Goal: Information Seeking & Learning: Learn about a topic

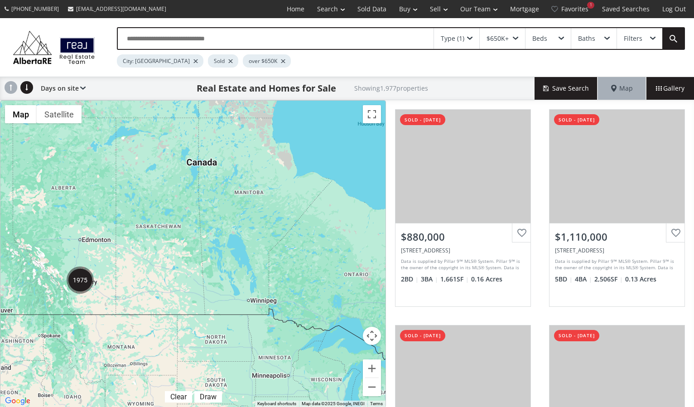
click at [77, 285] on img "1975" at bounding box center [80, 280] width 27 height 27
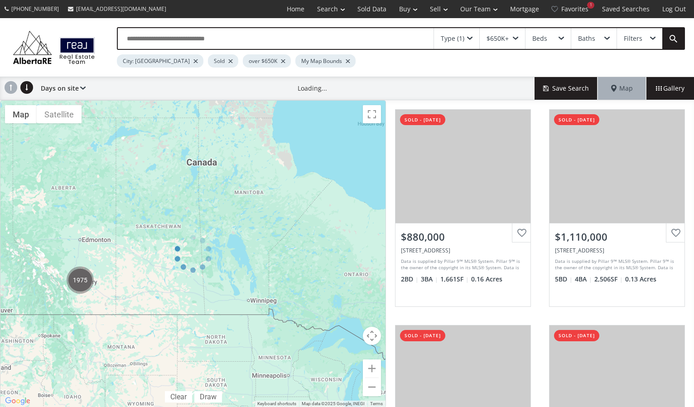
click at [77, 285] on div at bounding box center [193, 253] width 386 height 307
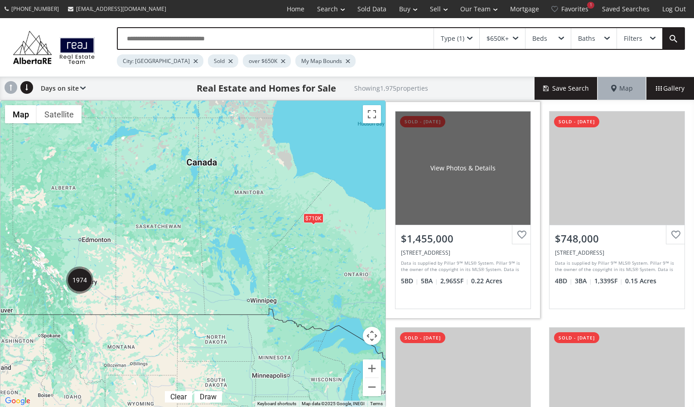
scroll to position [196, 0]
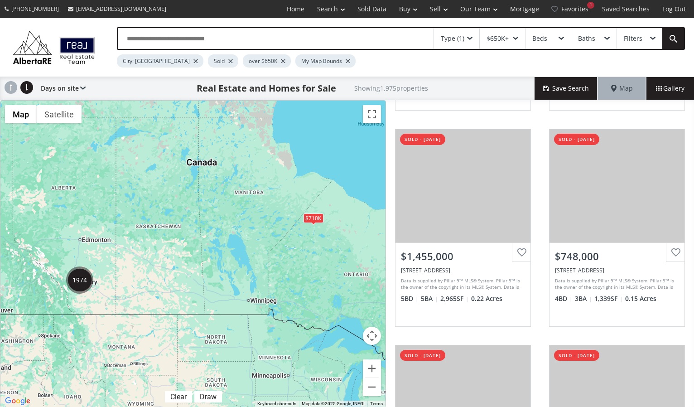
click at [80, 279] on img "1974" at bounding box center [79, 280] width 27 height 27
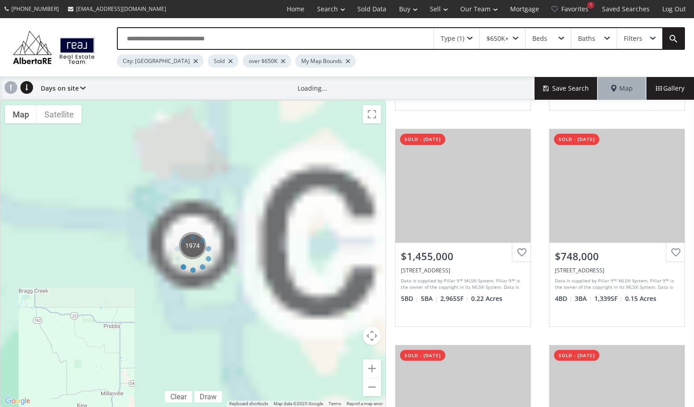
click at [80, 279] on div at bounding box center [193, 253] width 386 height 307
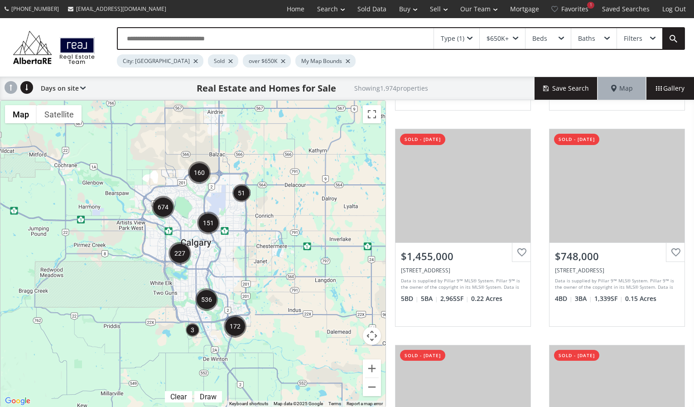
click at [227, 258] on div at bounding box center [192, 254] width 385 height 306
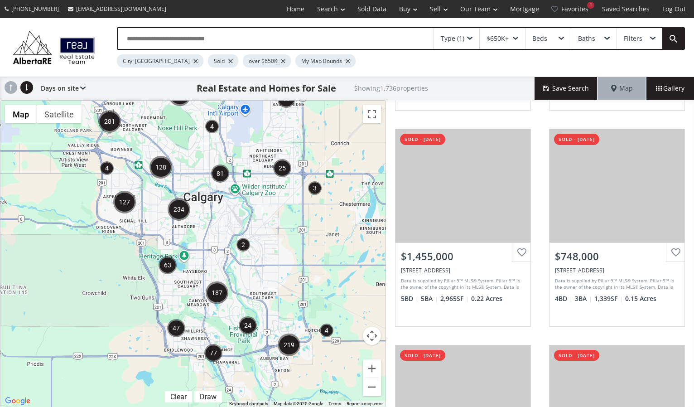
drag, startPoint x: 175, startPoint y: 275, endPoint x: 214, endPoint y: 245, distance: 49.1
click at [214, 245] on div at bounding box center [192, 254] width 385 height 306
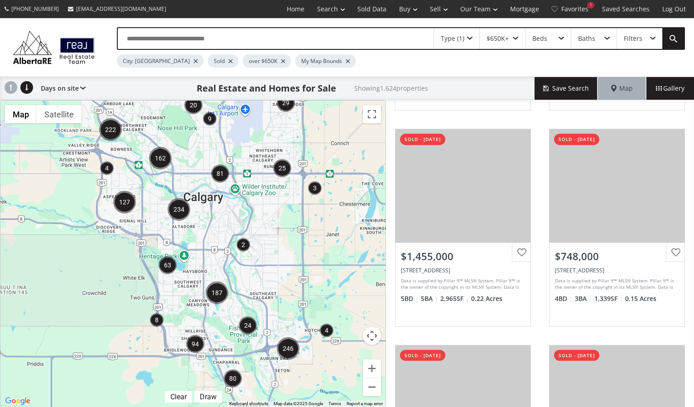
click at [215, 236] on div at bounding box center [192, 254] width 385 height 306
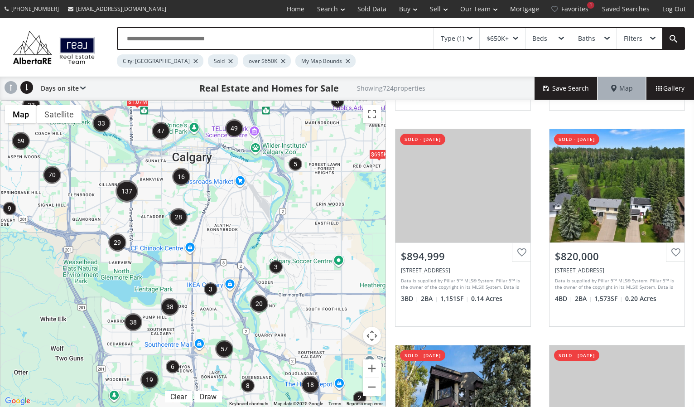
click at [153, 254] on div "$1.07M $695K" at bounding box center [192, 254] width 385 height 306
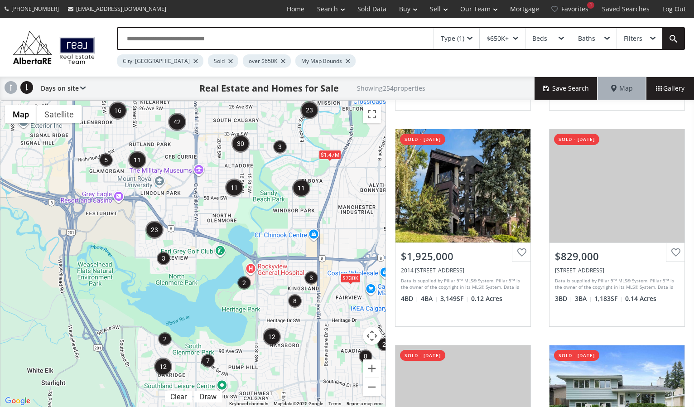
drag, startPoint x: 129, startPoint y: 278, endPoint x: 219, endPoint y: 264, distance: 90.3
click at [219, 264] on div "$860K $690K $840K $680K $1.08M $730K $1.47M $655K" at bounding box center [192, 254] width 385 height 306
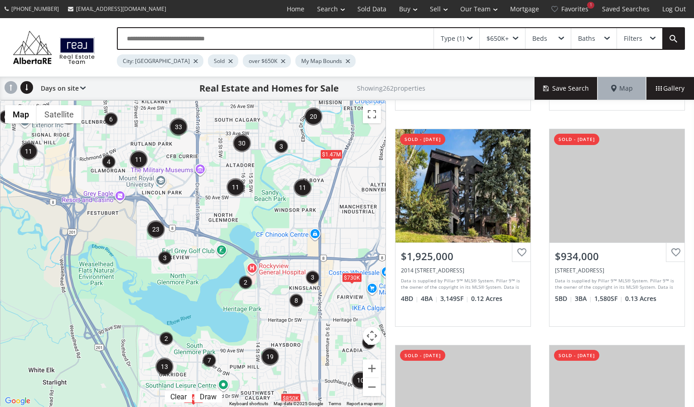
click at [181, 267] on div "$745K $850K $730K $1.47M" at bounding box center [192, 254] width 385 height 306
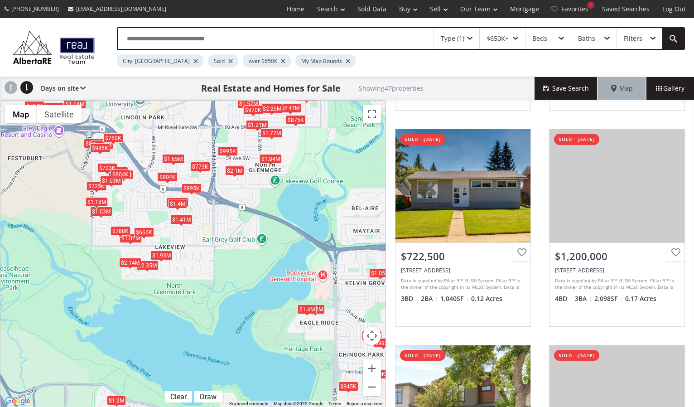
click at [181, 267] on div "$860K $2.35M $723K $1.2M $1.57M $773K $1.94M $2.14M $1.02M $1.05M $811K $895K $…" at bounding box center [192, 254] width 385 height 306
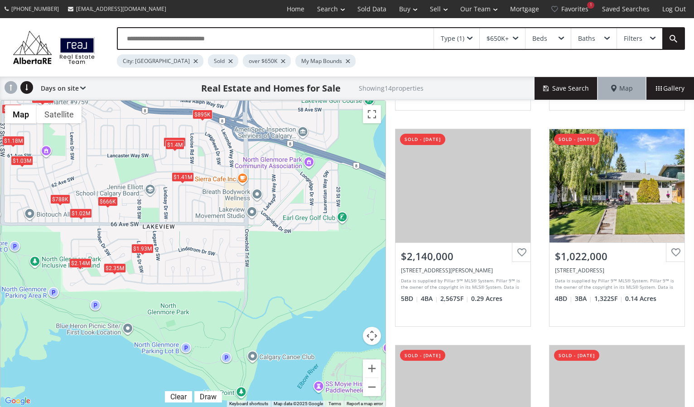
click at [472, 38] on span at bounding box center [469, 39] width 5 height 4
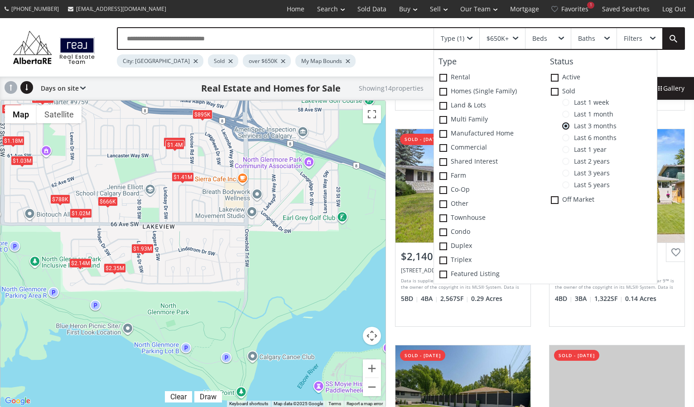
click at [631, 35] on div "Filters" at bounding box center [633, 38] width 19 height 6
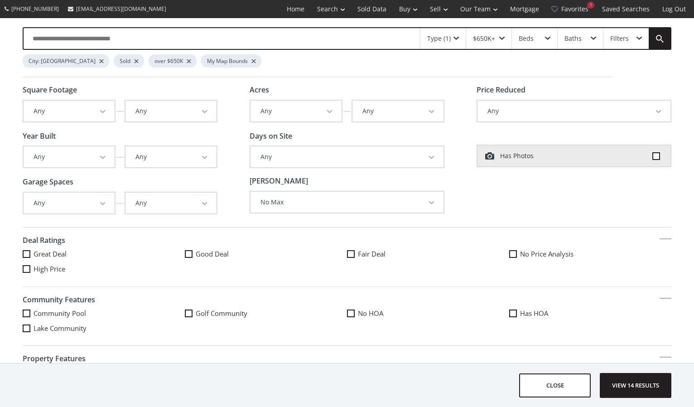
click at [481, 37] on div "$650K+" at bounding box center [484, 38] width 22 height 6
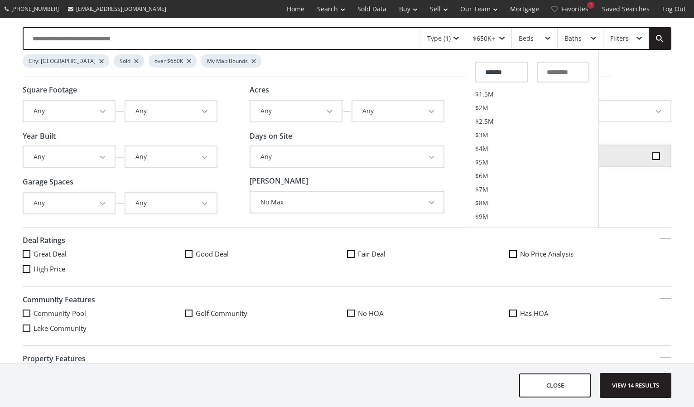
scroll to position [313, 0]
click at [449, 38] on div "Type (1)" at bounding box center [439, 38] width 24 height 6
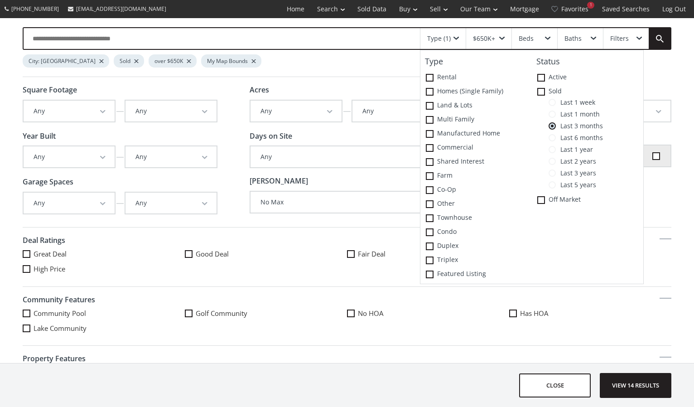
click at [554, 183] on span at bounding box center [552, 184] width 7 height 7
click at [626, 385] on span "View 215 results" at bounding box center [636, 386] width 66 height 24
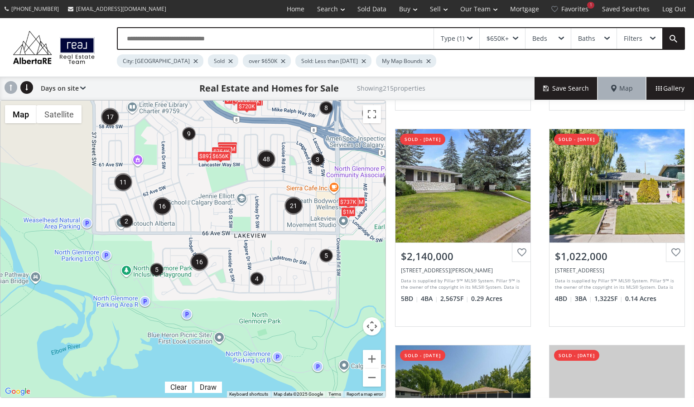
drag, startPoint x: 160, startPoint y: 248, endPoint x: 253, endPoint y: 262, distance: 93.6
click at [253, 262] on div "$804K $740K $1.29M $826K $703K $703K $897K $680K $1.4M $737K $1M $670K $754K $6…" at bounding box center [192, 249] width 385 height 297
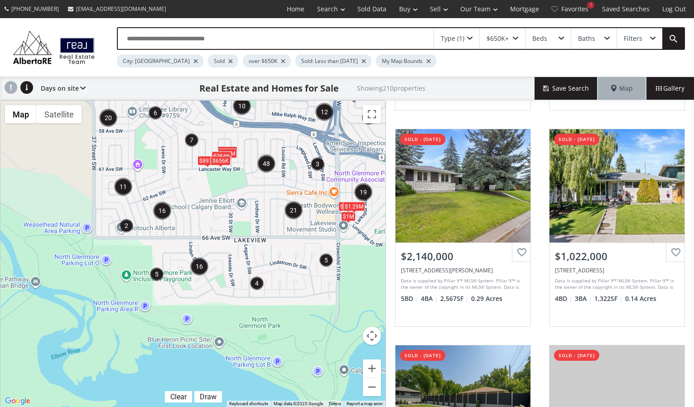
click at [353, 211] on div "$1.29M" at bounding box center [354, 206] width 22 height 10
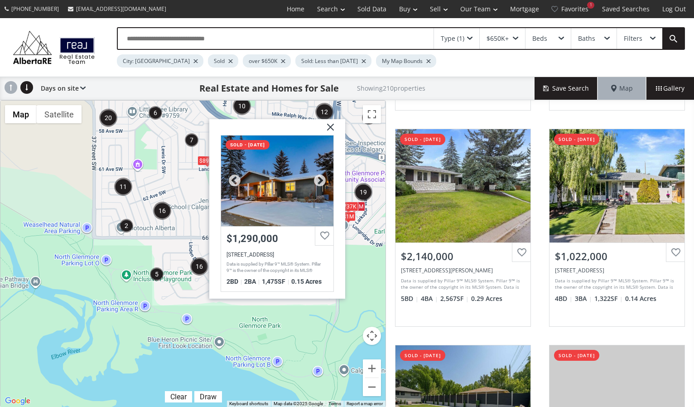
click at [296, 204] on div at bounding box center [277, 180] width 112 height 91
click at [333, 123] on img at bounding box center [327, 130] width 23 height 23
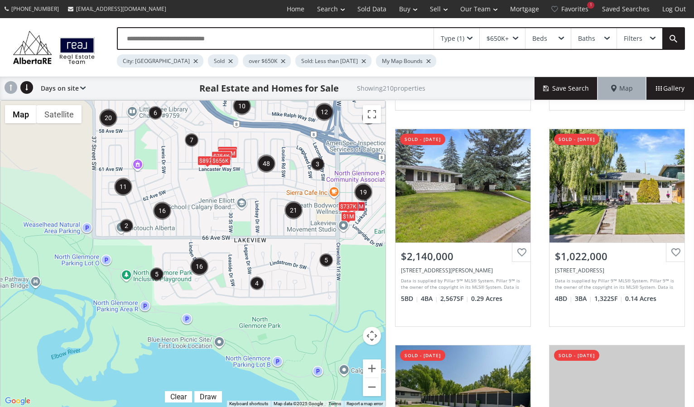
click at [156, 273] on img "5" at bounding box center [157, 274] width 14 height 14
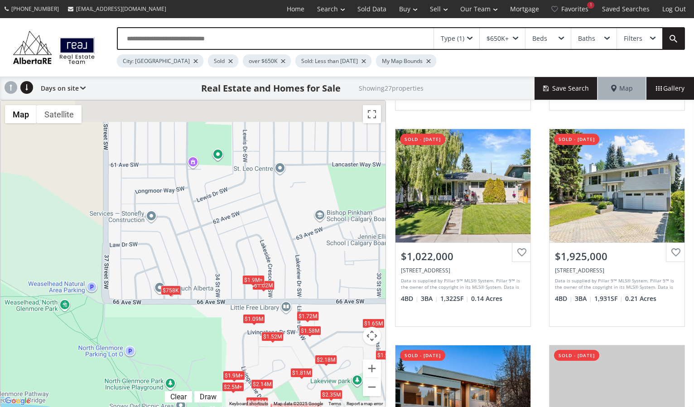
drag, startPoint x: 311, startPoint y: 113, endPoint x: 316, endPoint y: 299, distance: 185.5
click at [316, 299] on div "To navigate, press the arrow keys. $2.35M $2.14M $1.02M $1.93M $3.38M $1.52M $1…" at bounding box center [192, 254] width 385 height 306
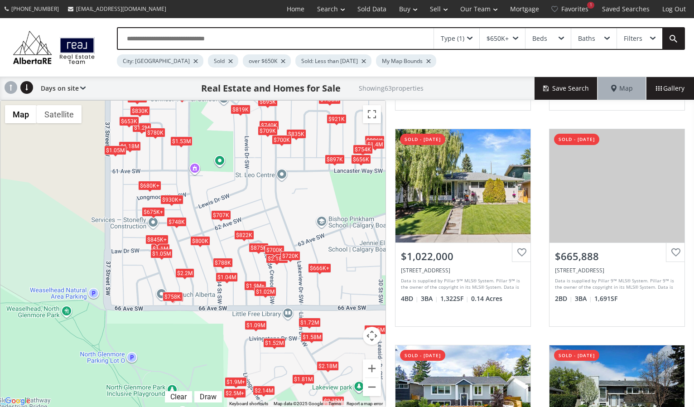
click at [261, 291] on div "$1.02M" at bounding box center [265, 291] width 22 height 10
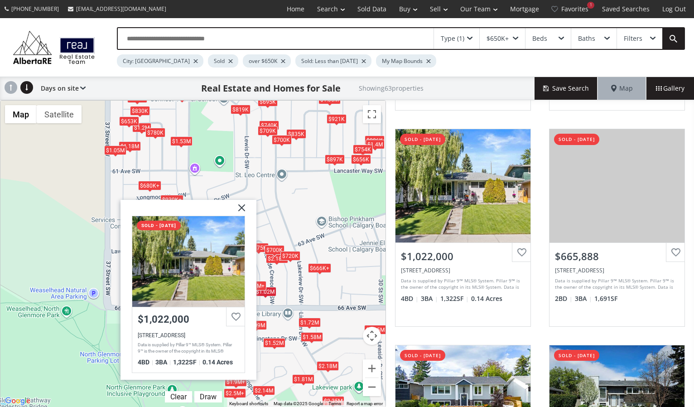
click at [292, 253] on div "$720K" at bounding box center [291, 256] width 20 height 10
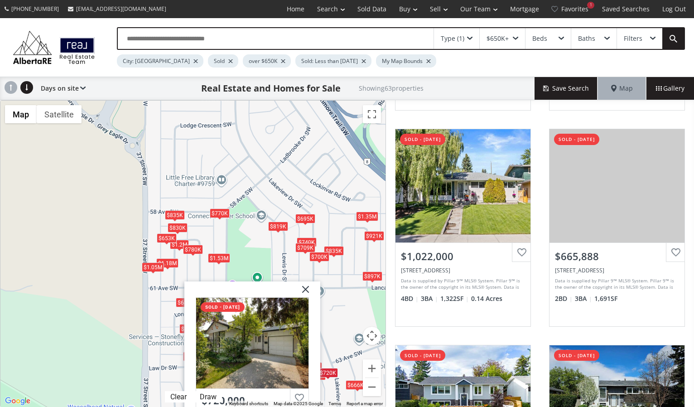
drag, startPoint x: 226, startPoint y: 127, endPoint x: 263, endPoint y: 246, distance: 125.0
click at [263, 246] on div "To navigate, press the arrow keys. $2.35M $2.14M $1.02M $666K+ $680K+ $788K $1.…" at bounding box center [192, 254] width 385 height 306
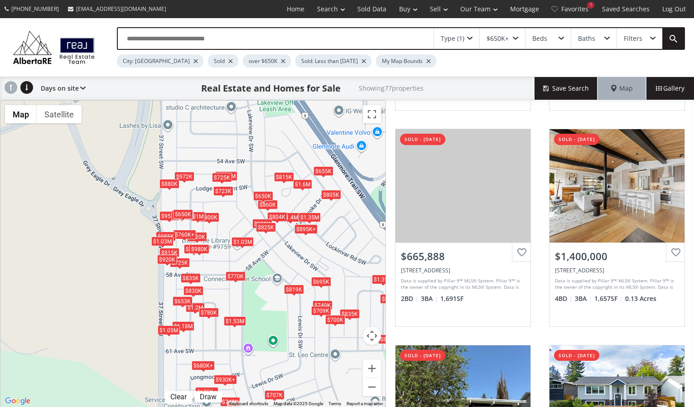
drag, startPoint x: 200, startPoint y: 162, endPoint x: 216, endPoint y: 226, distance: 65.9
click at [216, 226] on div "To navigate, press the arrow keys. $860K $723K $666K+ $1.4M $725K $680K+ $804K …" at bounding box center [192, 254] width 385 height 306
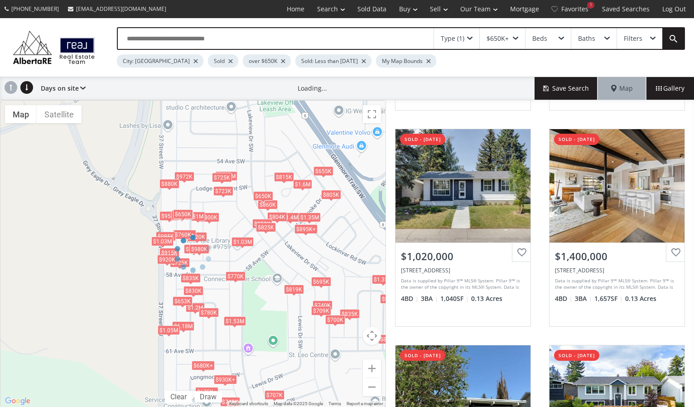
drag, startPoint x: 238, startPoint y: 135, endPoint x: 250, endPoint y: 185, distance: 51.3
click at [250, 185] on div at bounding box center [193, 253] width 386 height 307
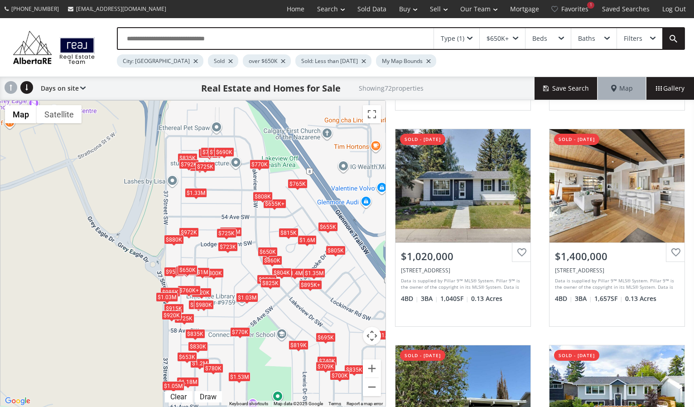
drag, startPoint x: 257, startPoint y: 149, endPoint x: 262, endPoint y: 210, distance: 61.5
click at [263, 211] on div "To navigate, press the arrow keys. $860K $723K $1.02M $1.4M $725K $680K+ $986K …" at bounding box center [192, 254] width 385 height 306
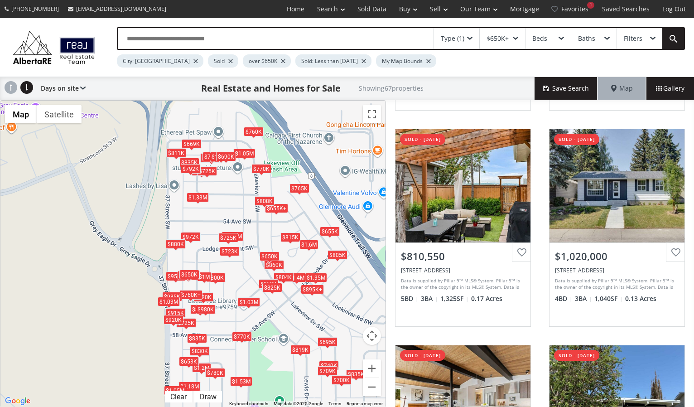
click at [187, 167] on div "$792K" at bounding box center [191, 169] width 20 height 10
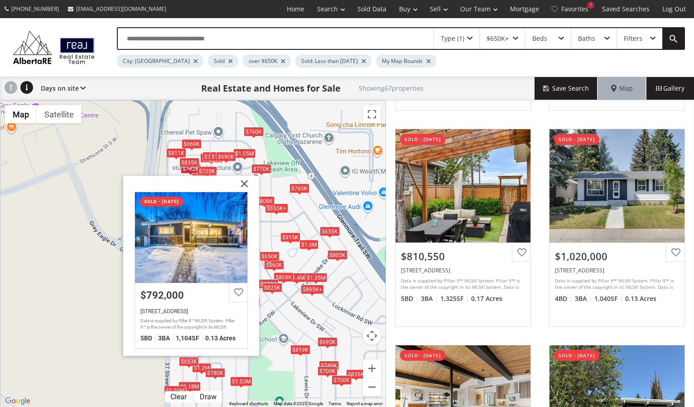
click at [187, 159] on div "$835K" at bounding box center [190, 163] width 20 height 10
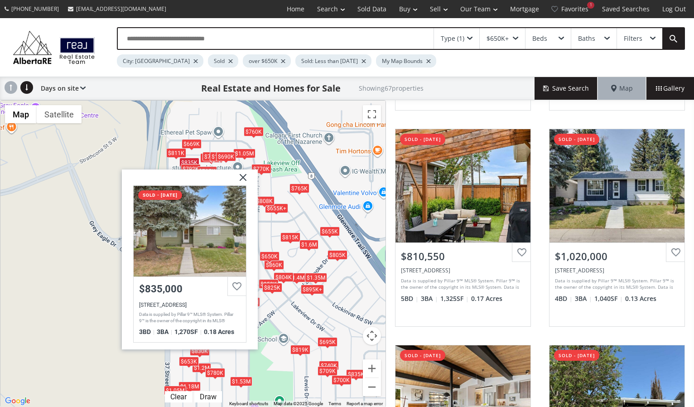
click at [179, 151] on div "$811K" at bounding box center [176, 153] width 20 height 10
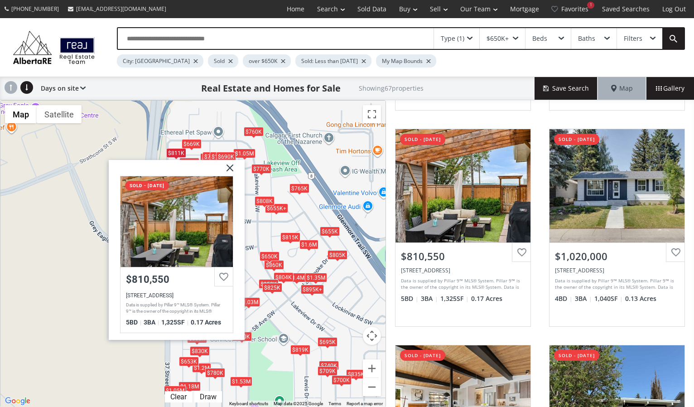
click at [179, 151] on div "$811K" at bounding box center [176, 153] width 20 height 10
click at [207, 146] on div "To navigate, press the arrow keys. $860K $723K $811K $1.02M $1.4M $725K $760K $…" at bounding box center [192, 254] width 385 height 306
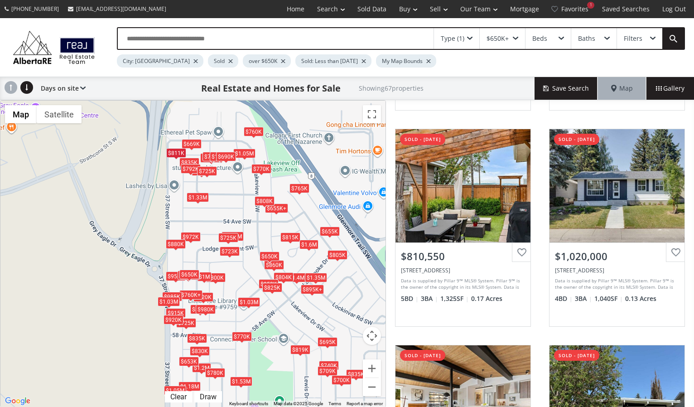
click at [190, 141] on div "$669K" at bounding box center [192, 144] width 20 height 10
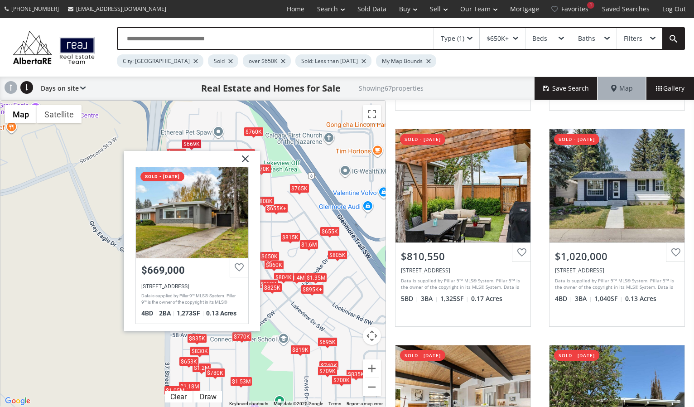
click at [231, 131] on div "To navigate, press the arrow keys. $860K $723K $811K $1.02M $1.4M $725K $760K $…" at bounding box center [192, 254] width 385 height 306
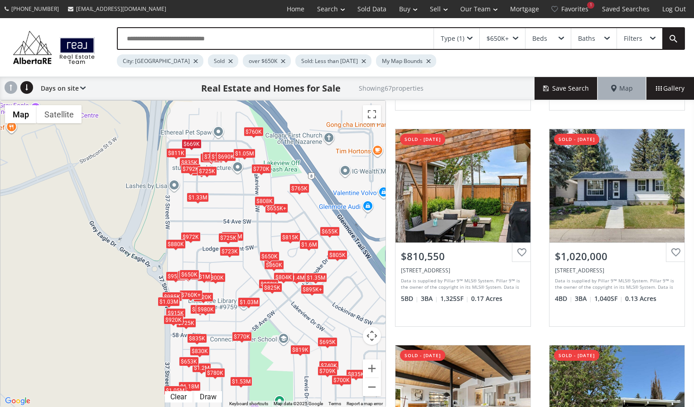
click at [244, 152] on div "$1.05M" at bounding box center [244, 154] width 22 height 10
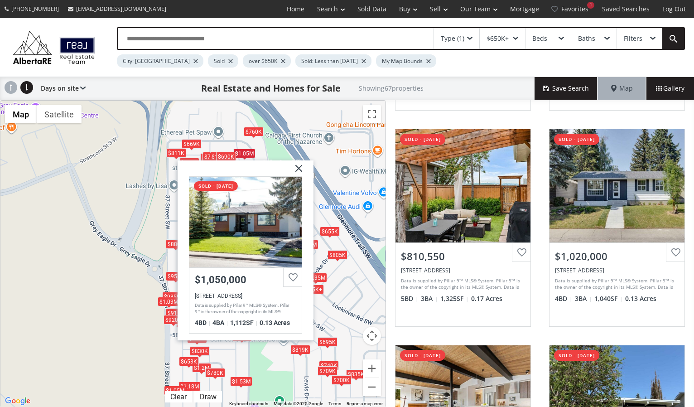
click at [232, 115] on div "To navigate, press the arrow keys. $860K $723K $811K $1.02M $1.4M $725K $760K $…" at bounding box center [192, 254] width 385 height 306
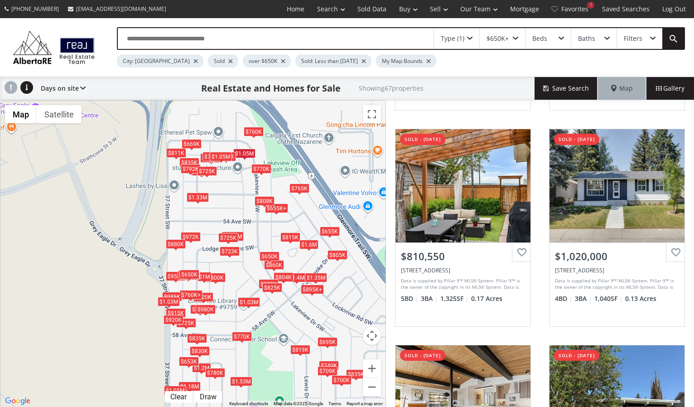
click at [215, 155] on div "$1.05M" at bounding box center [221, 157] width 22 height 10
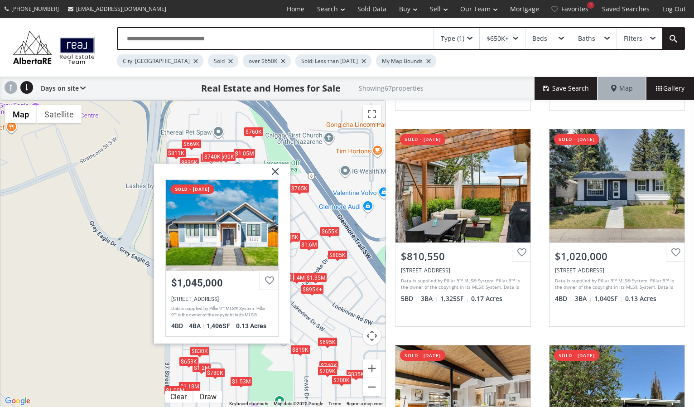
click at [207, 156] on div "$740K" at bounding box center [213, 157] width 20 height 10
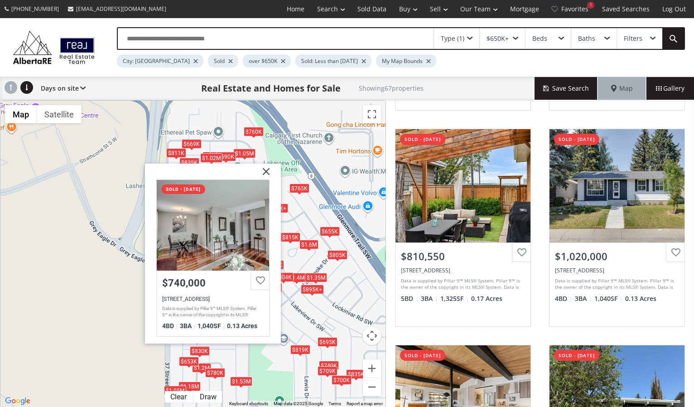
click at [202, 154] on div "$1.02M" at bounding box center [211, 158] width 22 height 10
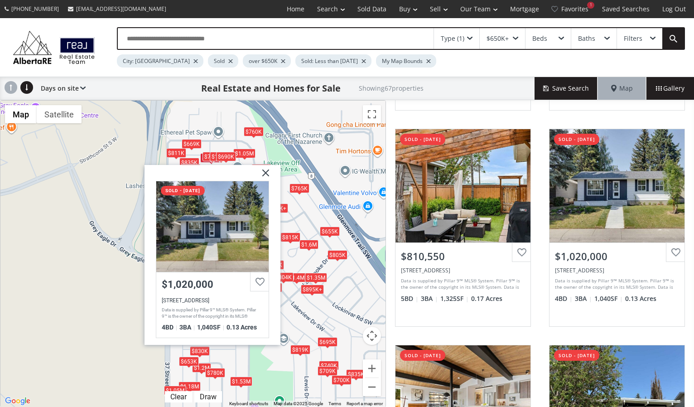
click at [295, 170] on div "To navigate, press the arrow keys. $860K $723K $811K $1.02M $1.4M $725K $760K $…" at bounding box center [192, 254] width 385 height 306
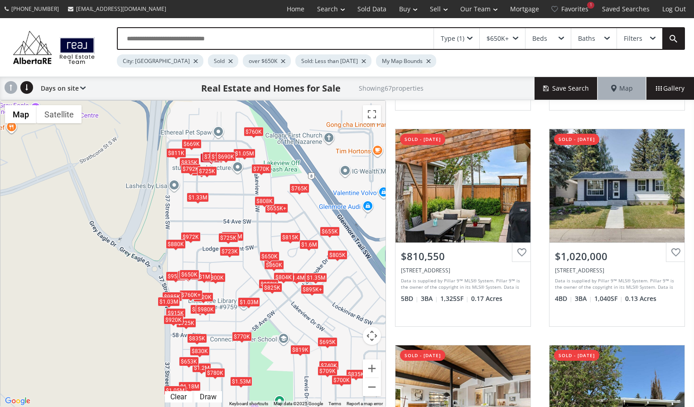
click at [270, 199] on div "$808K" at bounding box center [265, 201] width 20 height 10
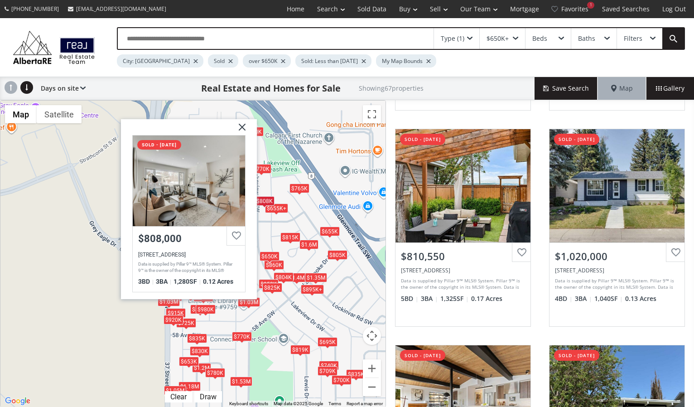
click at [290, 235] on div "$815K" at bounding box center [291, 237] width 20 height 10
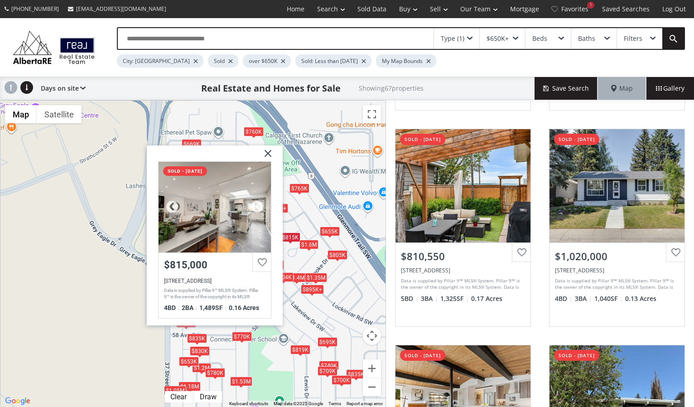
click at [223, 213] on div at bounding box center [215, 207] width 112 height 91
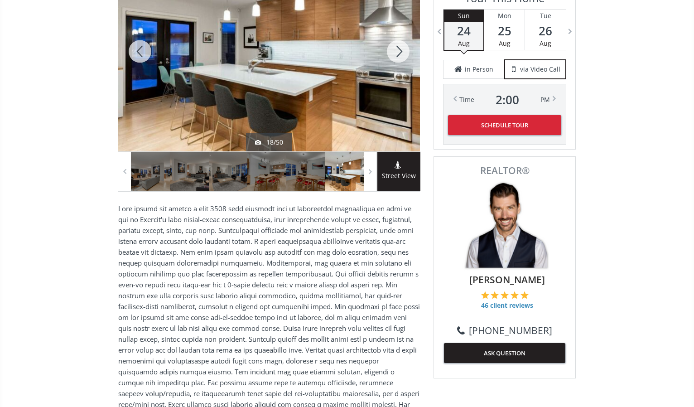
scroll to position [185, 0]
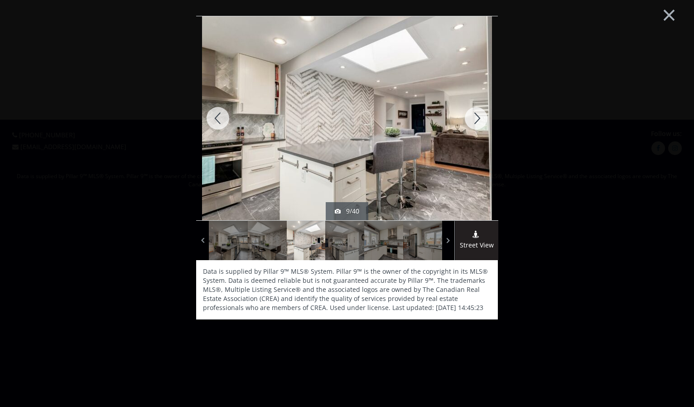
click at [481, 114] on div at bounding box center [477, 118] width 44 height 204
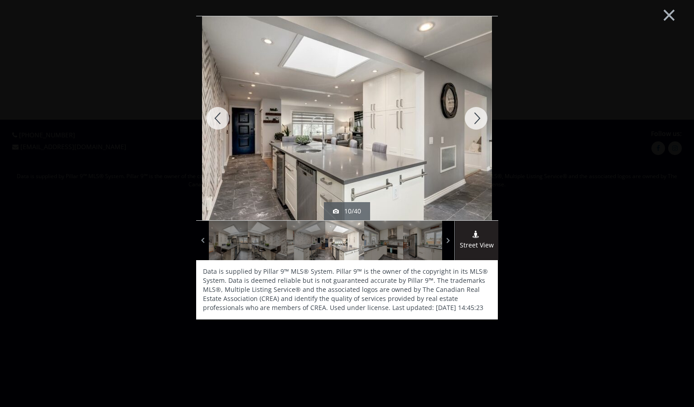
click at [481, 114] on div at bounding box center [477, 118] width 44 height 204
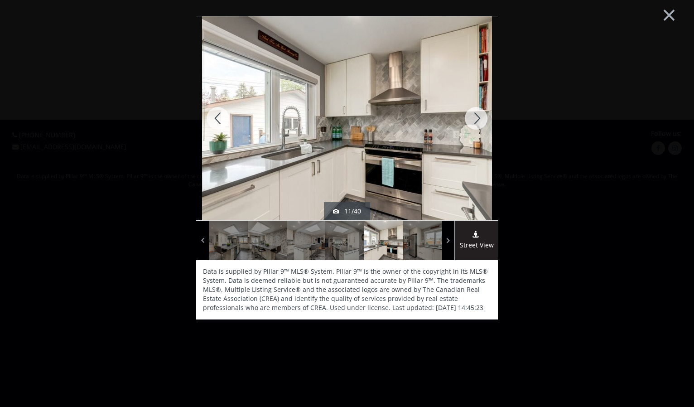
click at [481, 114] on div at bounding box center [477, 118] width 44 height 204
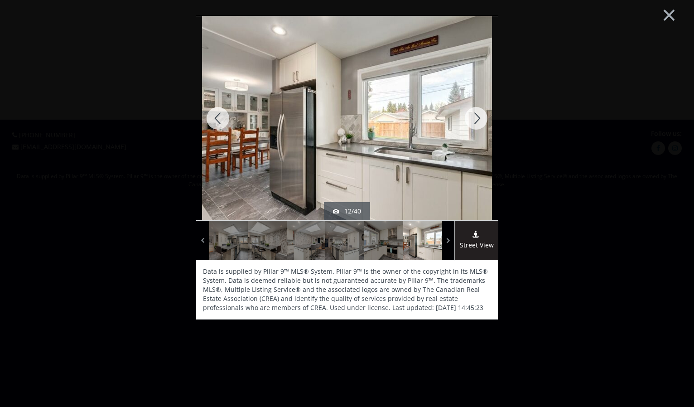
click at [481, 114] on div at bounding box center [477, 118] width 44 height 204
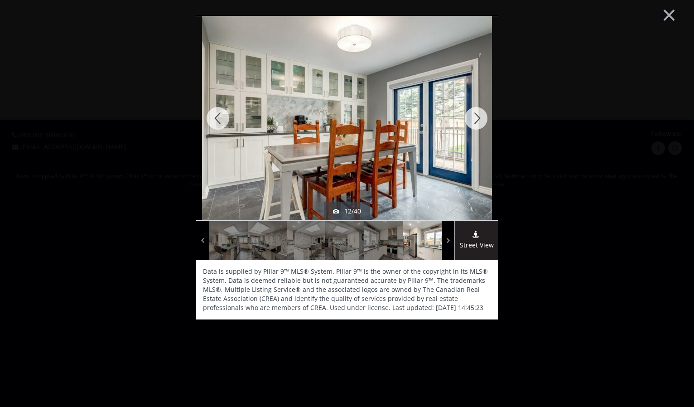
click at [481, 114] on div at bounding box center [477, 118] width 44 height 204
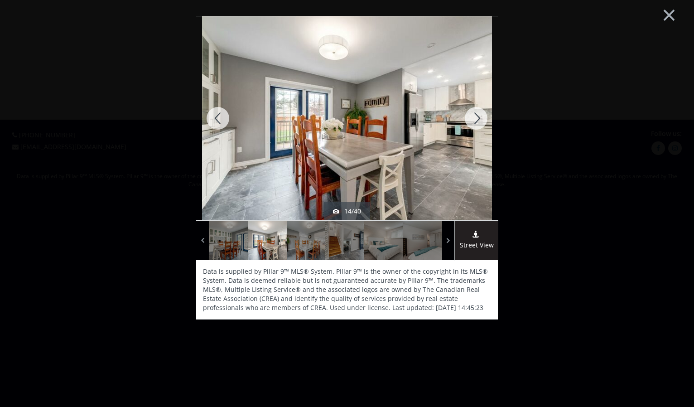
click at [481, 114] on div at bounding box center [477, 118] width 44 height 204
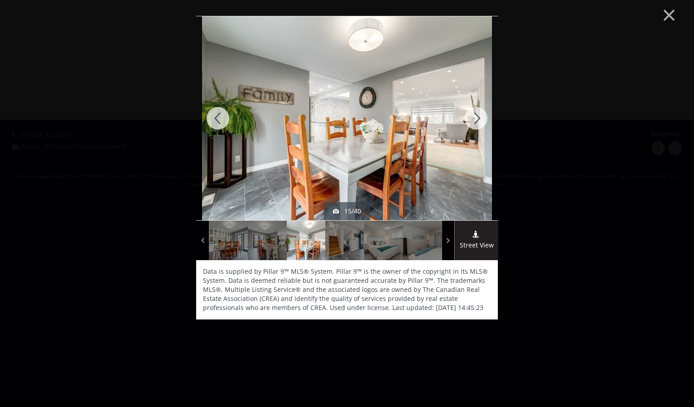
click at [481, 114] on div at bounding box center [477, 118] width 44 height 204
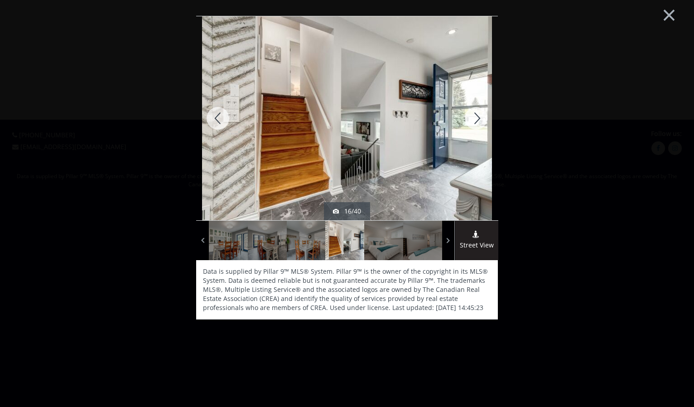
click at [481, 114] on div at bounding box center [477, 118] width 44 height 204
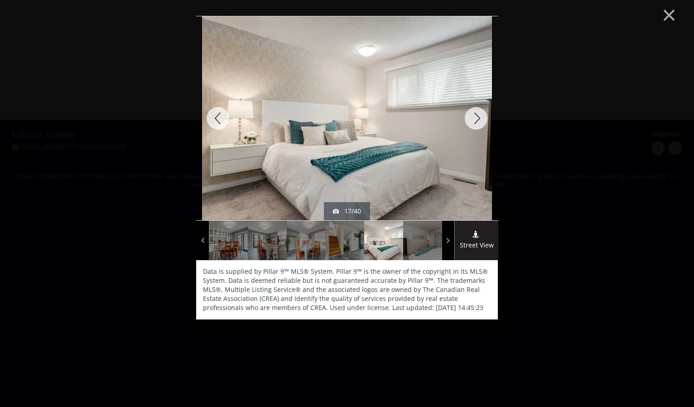
click at [481, 114] on div at bounding box center [477, 118] width 44 height 204
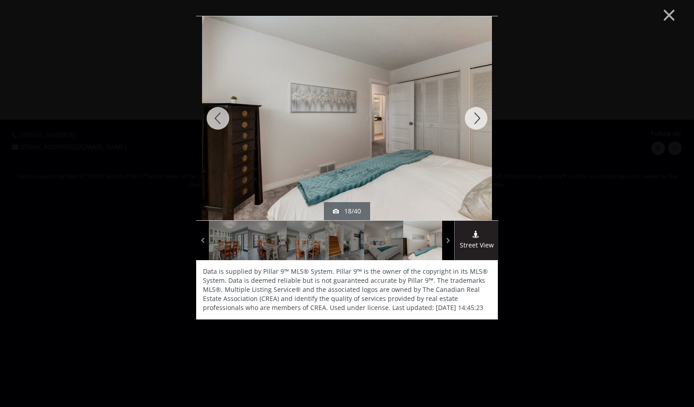
click at [481, 114] on div at bounding box center [477, 118] width 44 height 204
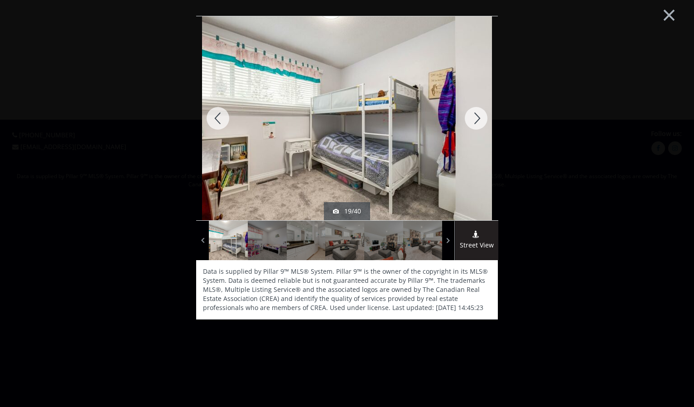
click at [481, 114] on div at bounding box center [477, 118] width 44 height 204
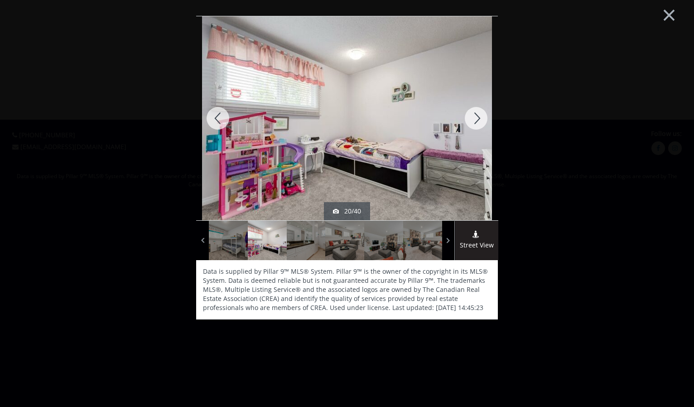
click at [481, 114] on div at bounding box center [477, 118] width 44 height 204
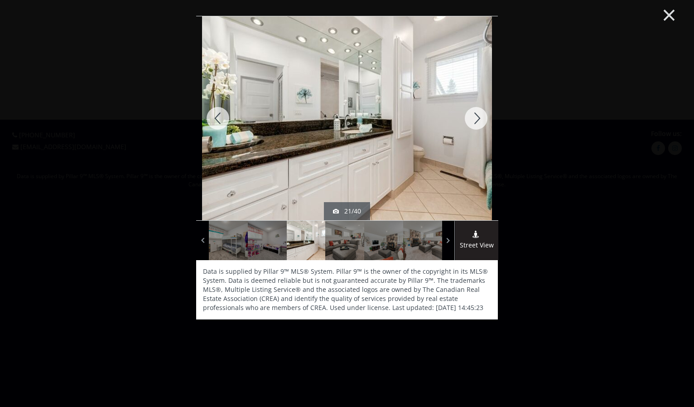
click at [669, 12] on button "×" at bounding box center [670, 13] width 50 height 37
